Goal: Navigation & Orientation: Find specific page/section

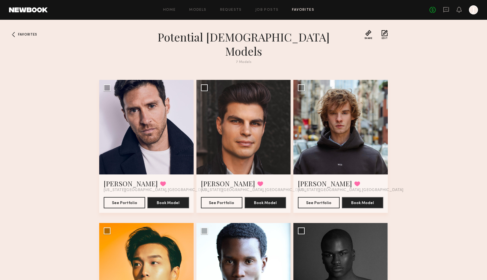
click at [173, 12] on div "Home Models Requests Job Posts Favorites Sign Out No fees up to $5,000 J" at bounding box center [263, 9] width 431 height 9
click at [173, 9] on link "Home" at bounding box center [169, 10] width 13 height 4
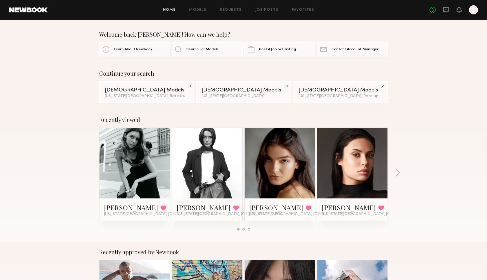
click at [262, 13] on div "Home Models Requests Job Posts Favorites Sign Out No fees up to $5,000 J" at bounding box center [263, 9] width 431 height 9
click at [263, 7] on div "Home Models Requests Job Posts Favorites Sign Out No fees up to $5,000 J" at bounding box center [263, 9] width 431 height 9
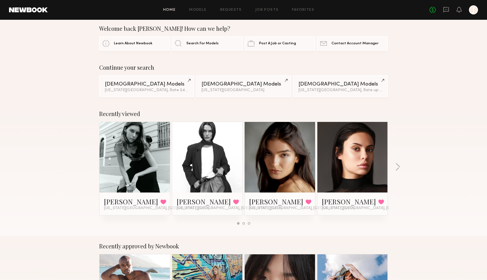
scroll to position [6, 0]
click at [205, 10] on link "Models" at bounding box center [197, 10] width 17 height 4
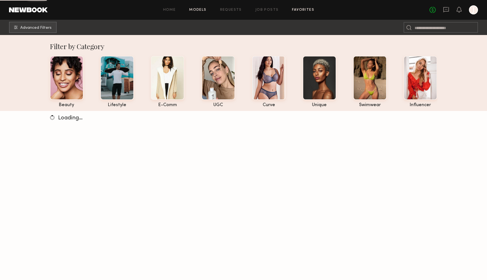
click at [301, 10] on link "Favorites" at bounding box center [303, 10] width 22 height 4
